Goal: Task Accomplishment & Management: Use online tool/utility

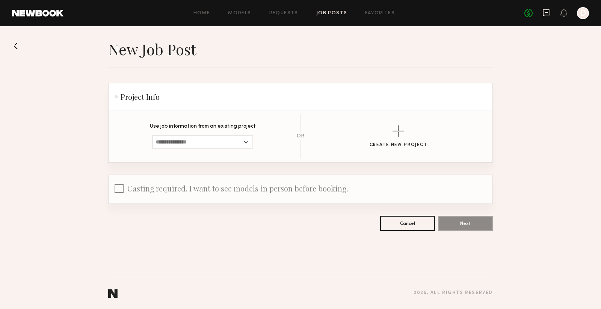
click at [545, 13] on icon at bounding box center [547, 13] width 8 height 8
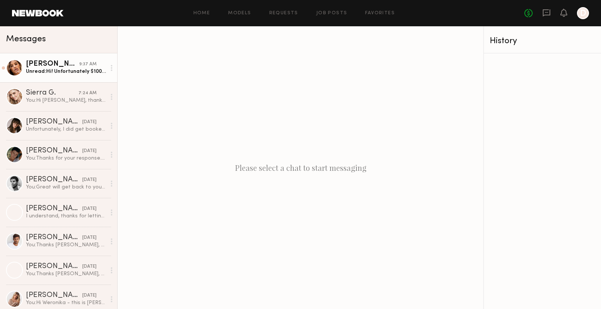
click at [80, 68] on div "Unread: Hi! Unfortunately $100 for four hours is below my rate but I wish you l…" at bounding box center [66, 71] width 80 height 7
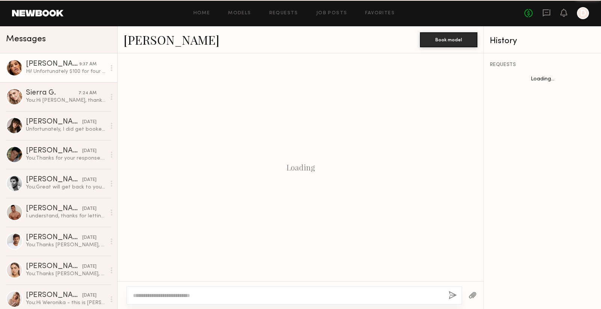
scroll to position [390, 0]
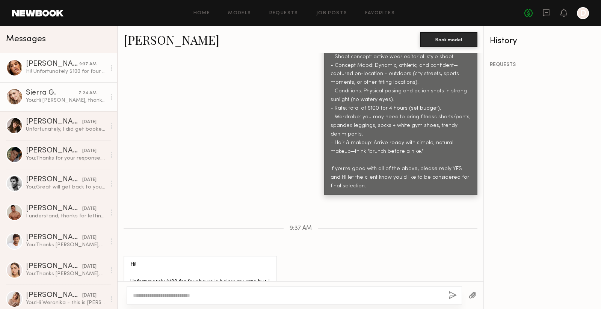
click at [52, 105] on link "Sierra G. 7:24 AM You: Hi [PERSON_NAME], thank you for your response. Just to c…" at bounding box center [58, 96] width 117 height 29
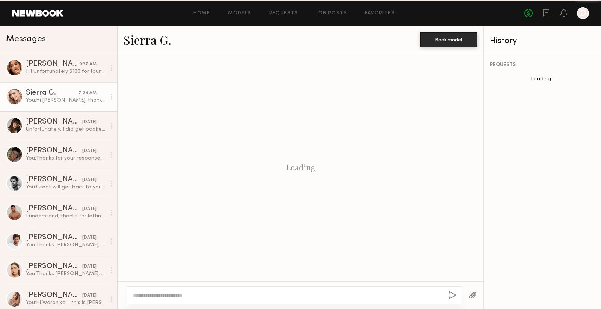
scroll to position [439, 0]
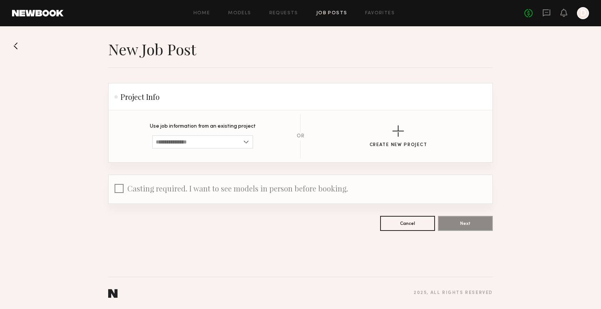
click at [330, 14] on link "Job Posts" at bounding box center [332, 13] width 31 height 5
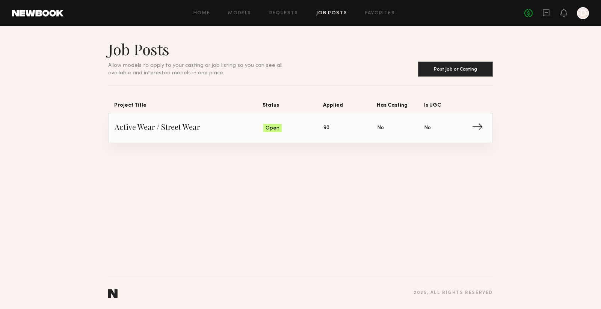
click at [477, 127] on span "→" at bounding box center [479, 128] width 15 height 11
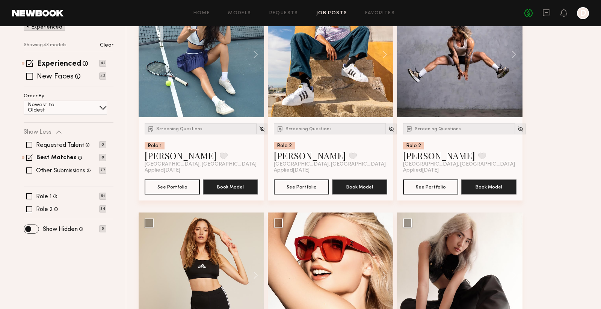
scroll to position [94, 0]
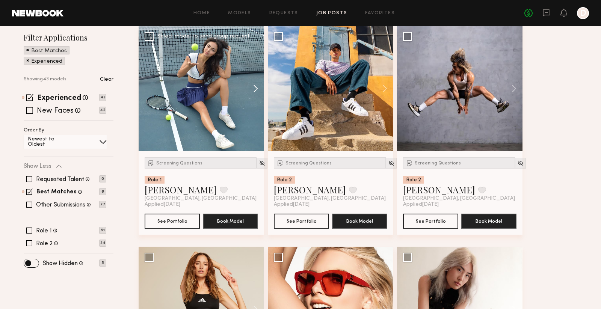
click at [253, 85] on button at bounding box center [252, 89] width 24 height 126
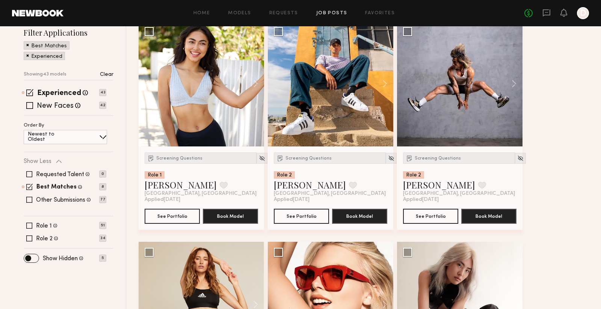
scroll to position [117, 0]
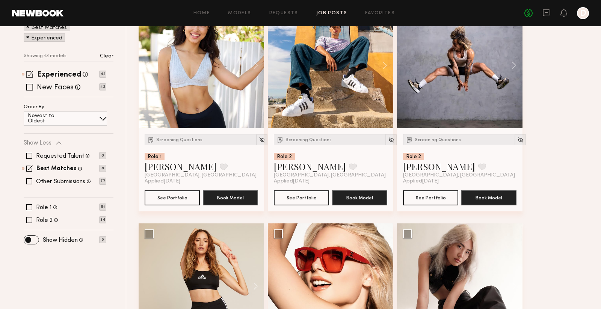
click at [31, 74] on span at bounding box center [29, 74] width 7 height 7
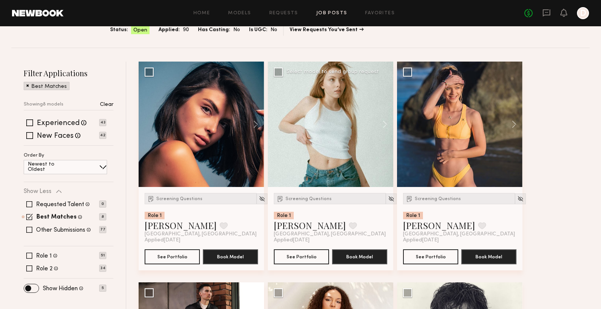
scroll to position [0, 0]
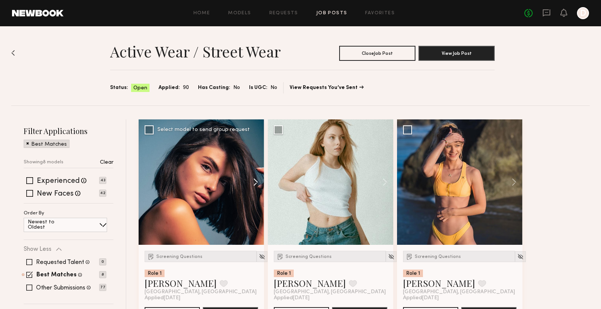
click at [254, 179] on button at bounding box center [252, 183] width 24 height 126
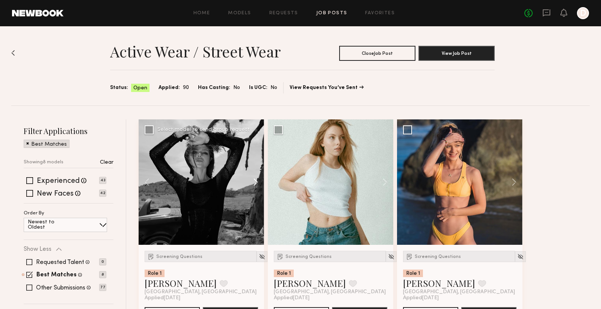
click at [254, 179] on button at bounding box center [252, 183] width 24 height 126
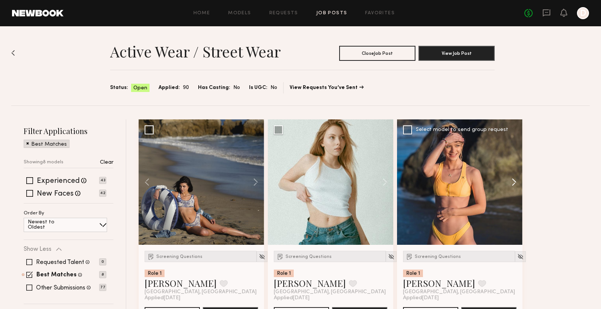
click at [511, 180] on button at bounding box center [511, 183] width 24 height 126
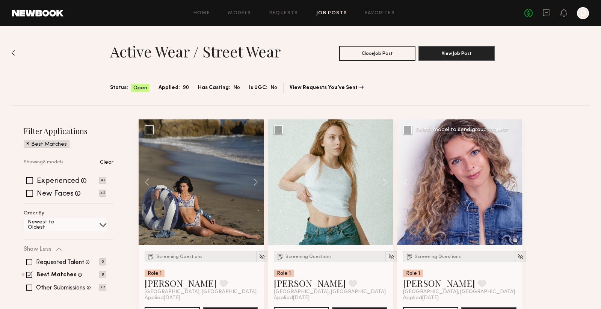
click at [511, 180] on button at bounding box center [511, 183] width 24 height 126
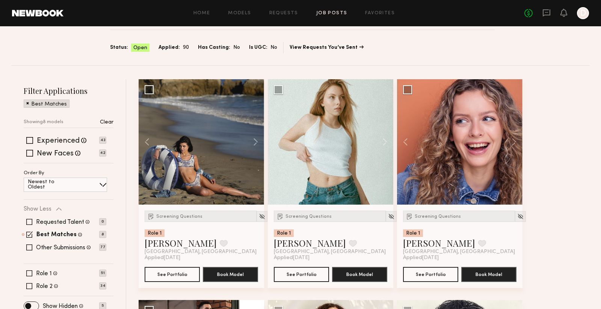
scroll to position [79, 0]
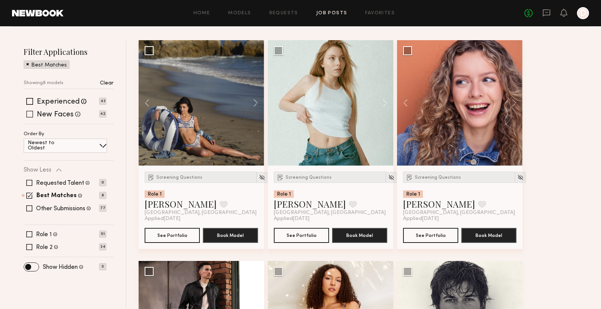
click at [30, 116] on span at bounding box center [29, 114] width 7 height 7
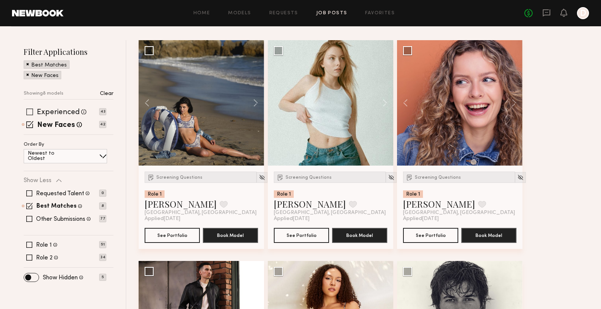
click at [30, 109] on span at bounding box center [29, 112] width 7 height 7
click at [29, 112] on span at bounding box center [29, 111] width 7 height 7
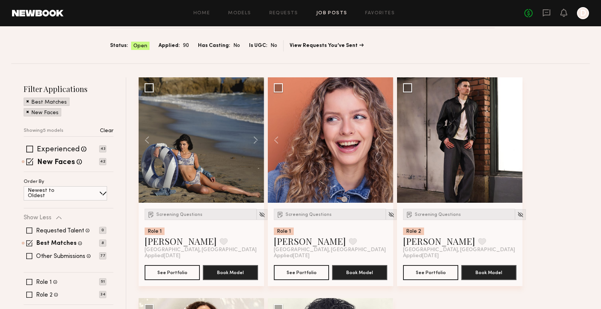
scroll to position [102, 0]
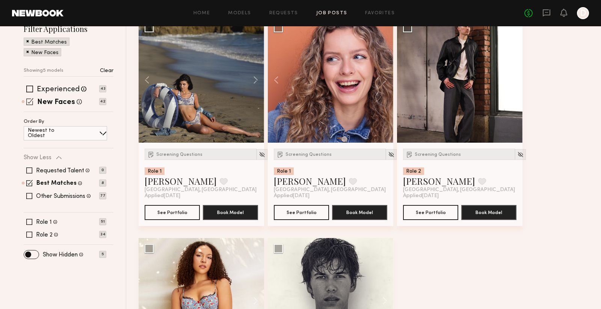
click at [30, 98] on span at bounding box center [29, 101] width 7 height 7
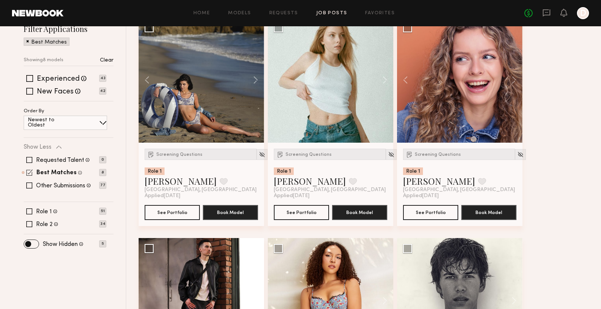
click at [27, 171] on span at bounding box center [29, 173] width 6 height 6
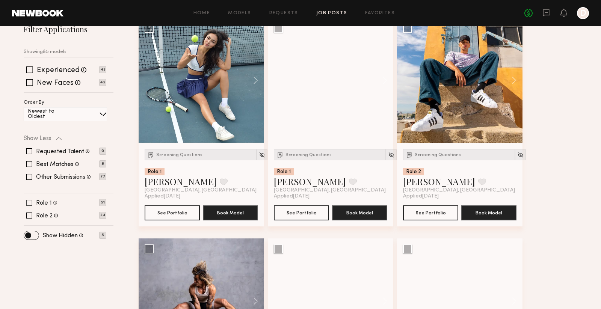
click at [29, 202] on span at bounding box center [29, 203] width 6 height 6
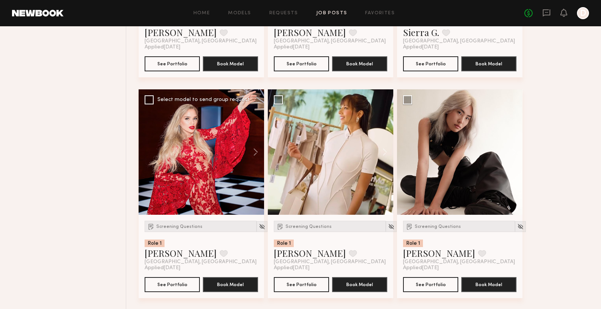
scroll to position [509, 0]
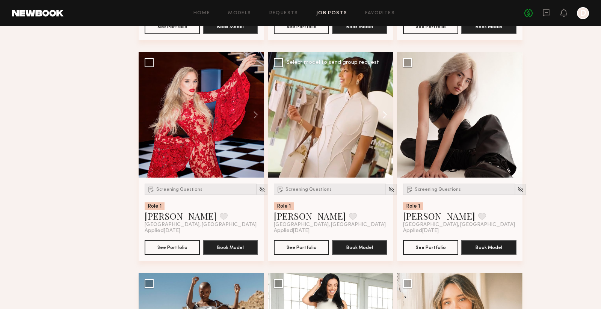
click at [387, 117] on button at bounding box center [382, 115] width 24 height 126
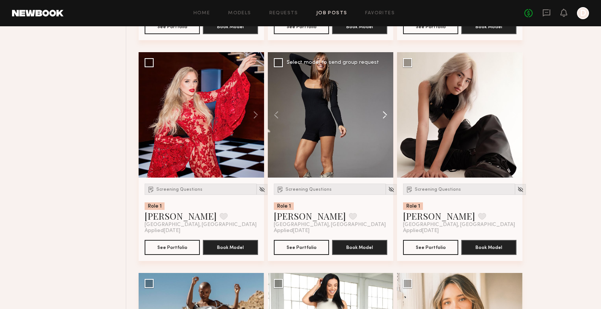
click at [387, 117] on button at bounding box center [382, 115] width 24 height 126
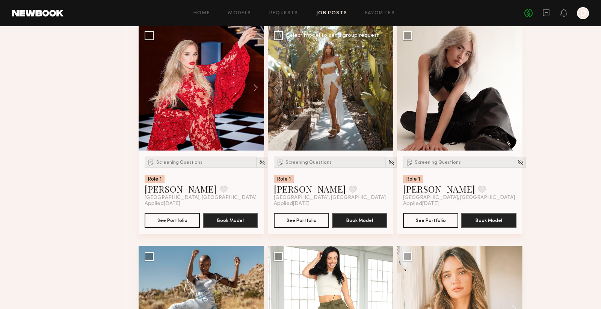
scroll to position [546, 0]
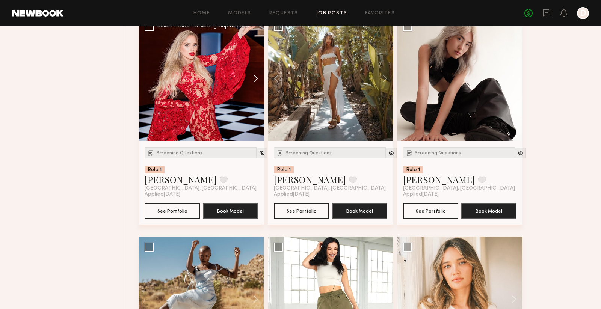
click at [252, 79] on button at bounding box center [252, 79] width 24 height 126
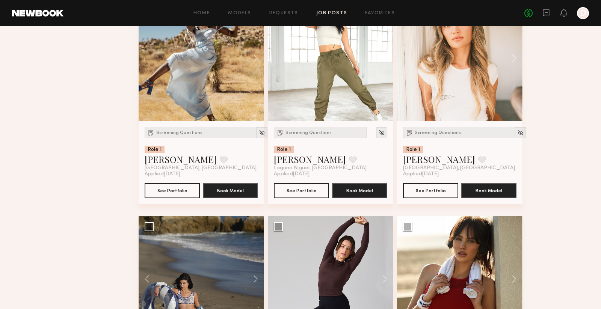
scroll to position [730, 0]
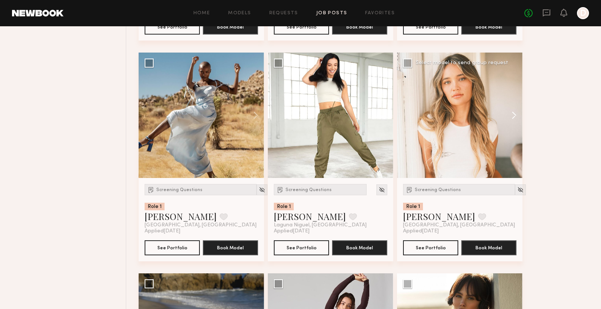
click at [513, 112] on button at bounding box center [511, 116] width 24 height 126
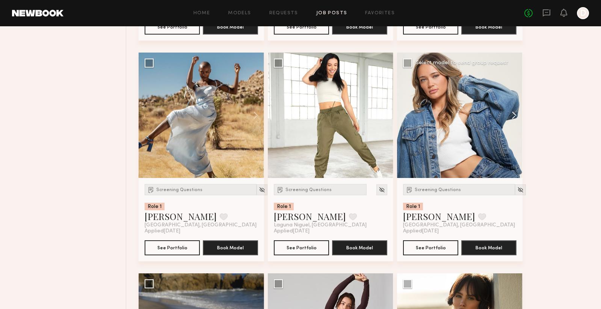
click at [513, 112] on button at bounding box center [511, 116] width 24 height 126
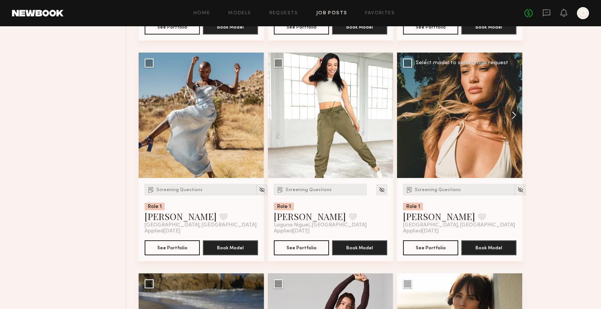
click at [513, 112] on button at bounding box center [511, 116] width 24 height 126
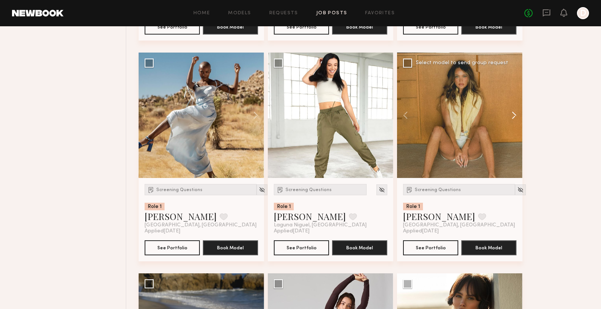
click at [513, 112] on button at bounding box center [511, 116] width 24 height 126
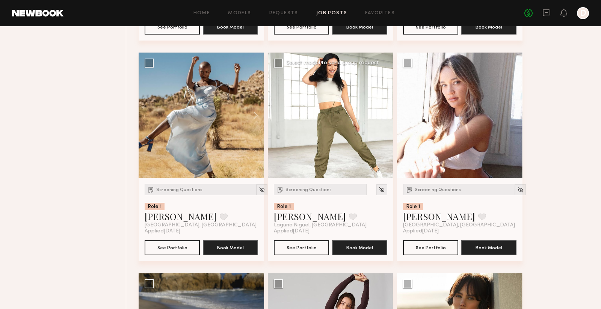
click at [380, 112] on button at bounding box center [382, 116] width 24 height 126
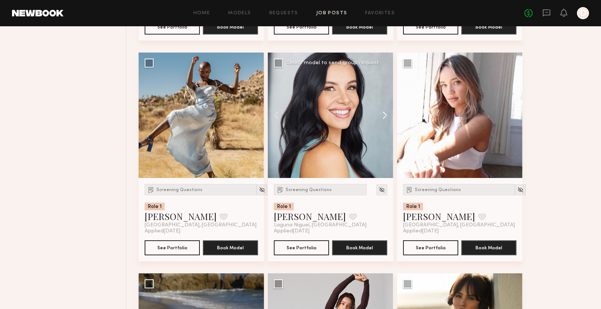
click at [380, 112] on button at bounding box center [382, 116] width 24 height 126
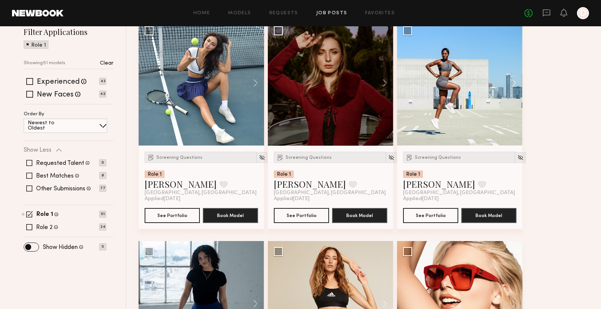
scroll to position [0, 0]
